Goal: Transaction & Acquisition: Download file/media

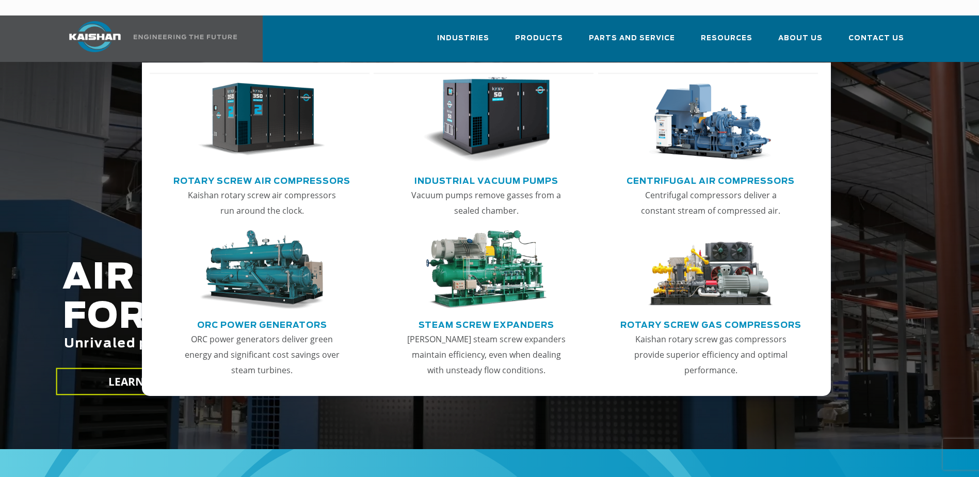
click at [311, 172] on link "Rotary Screw Air Compressors" at bounding box center [261, 179] width 177 height 15
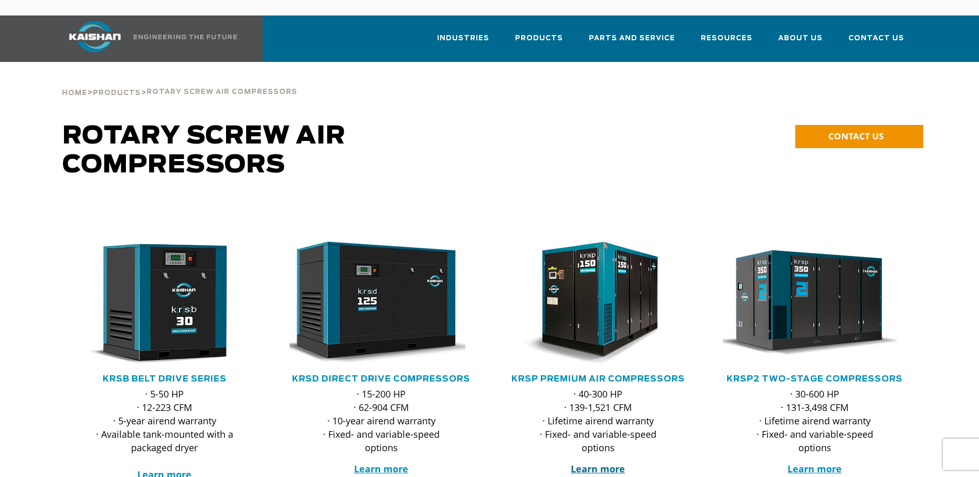
click at [591, 462] on strong "Learn more" at bounding box center [598, 468] width 54 height 12
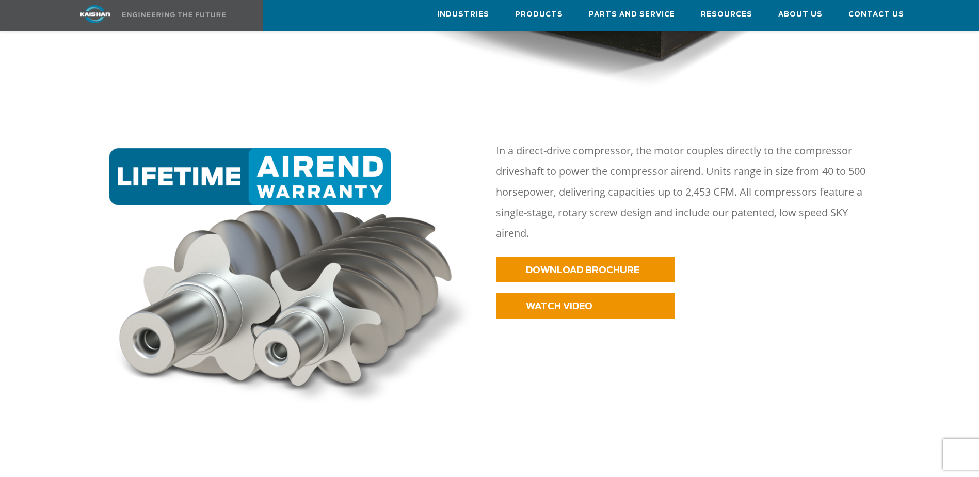
scroll to position [568, 0]
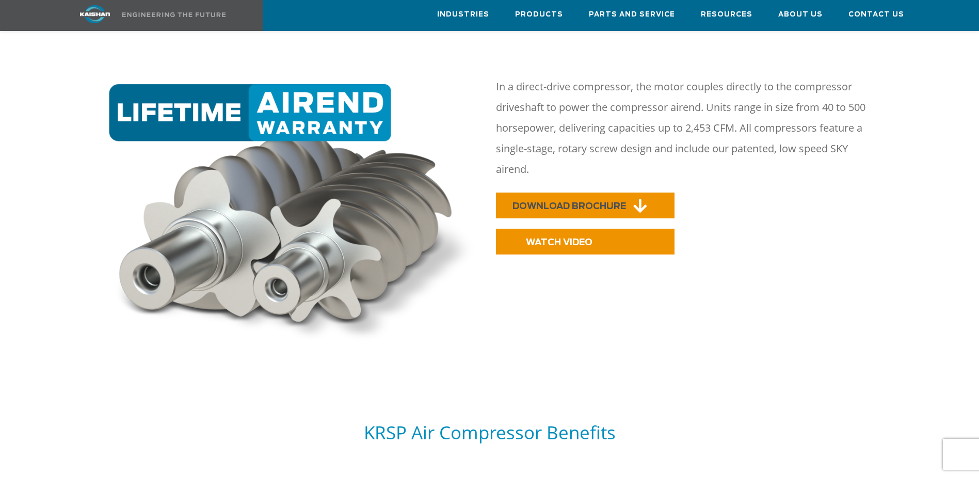
click at [593, 192] on link "DOWNLOAD BROCHURE" at bounding box center [585, 205] width 179 height 26
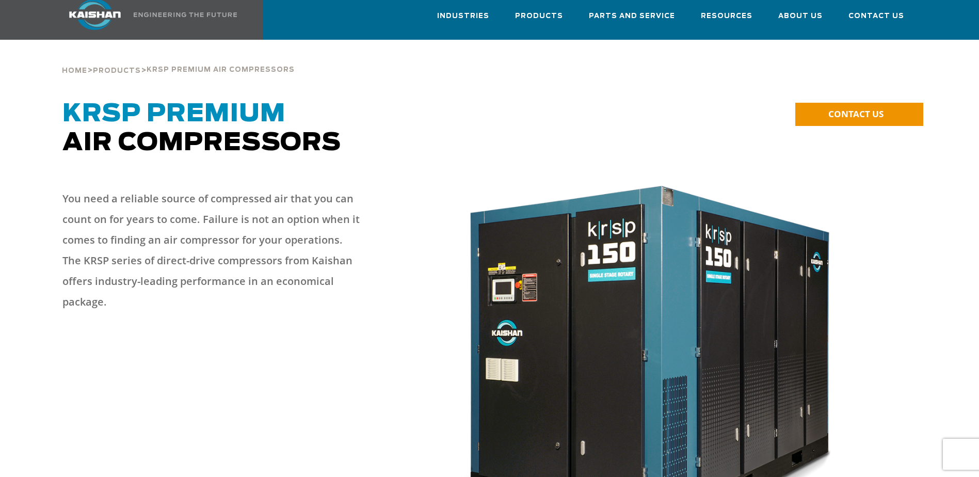
scroll to position [0, 0]
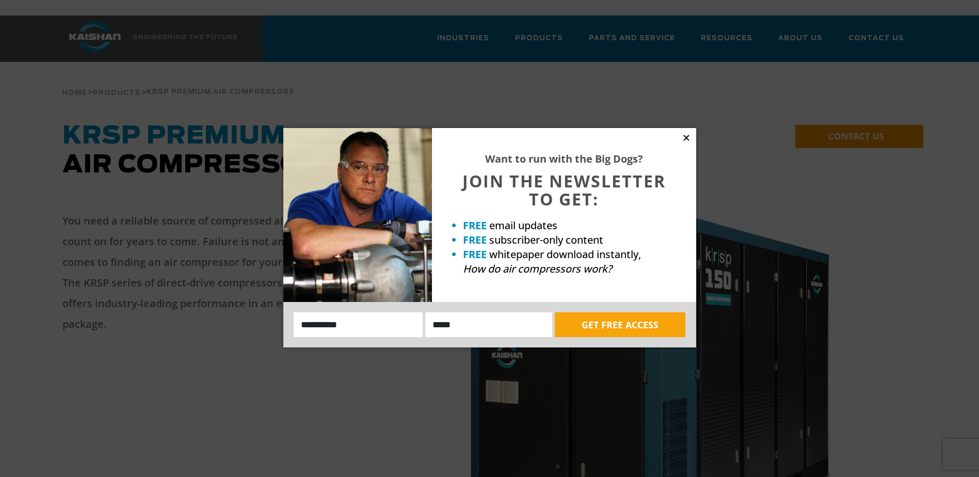
click at [684, 137] on icon at bounding box center [686, 137] width 9 height 9
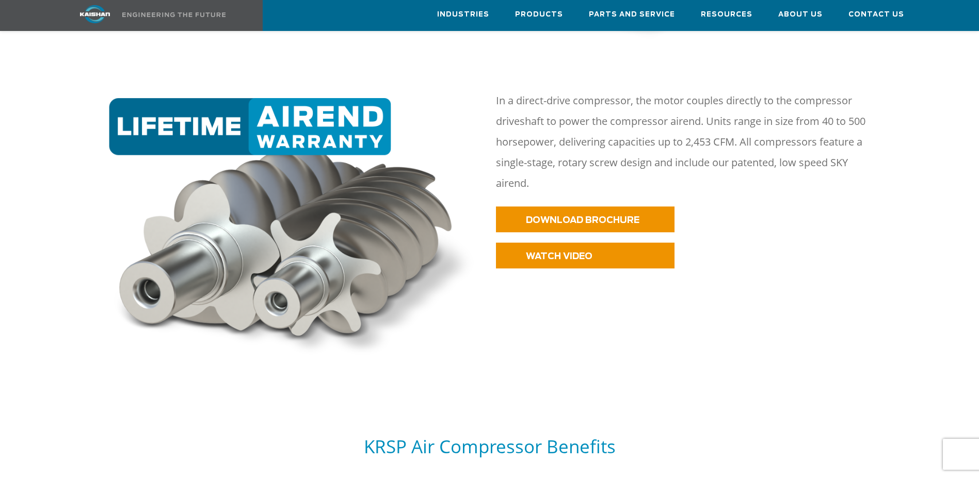
scroll to position [568, 0]
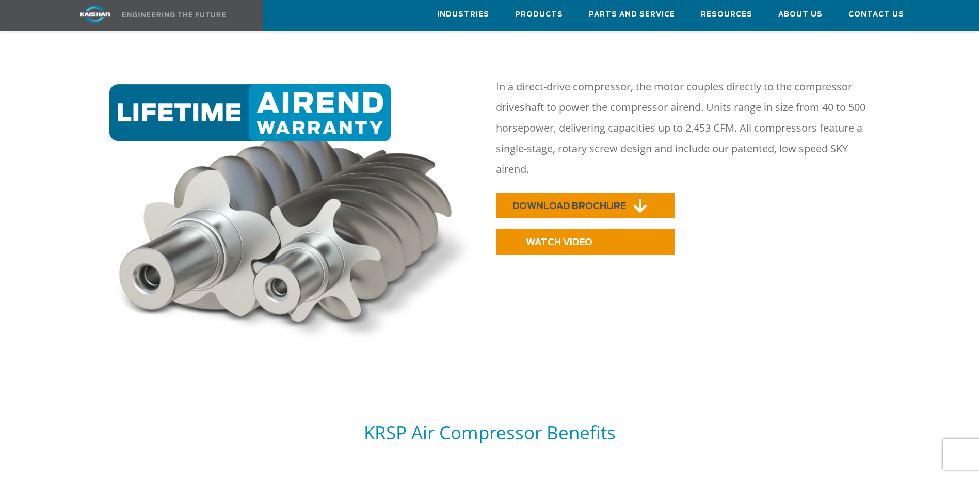
click at [615, 192] on link "DOWNLOAD BROCHURE" at bounding box center [585, 205] width 179 height 26
